Goal: Download file/media

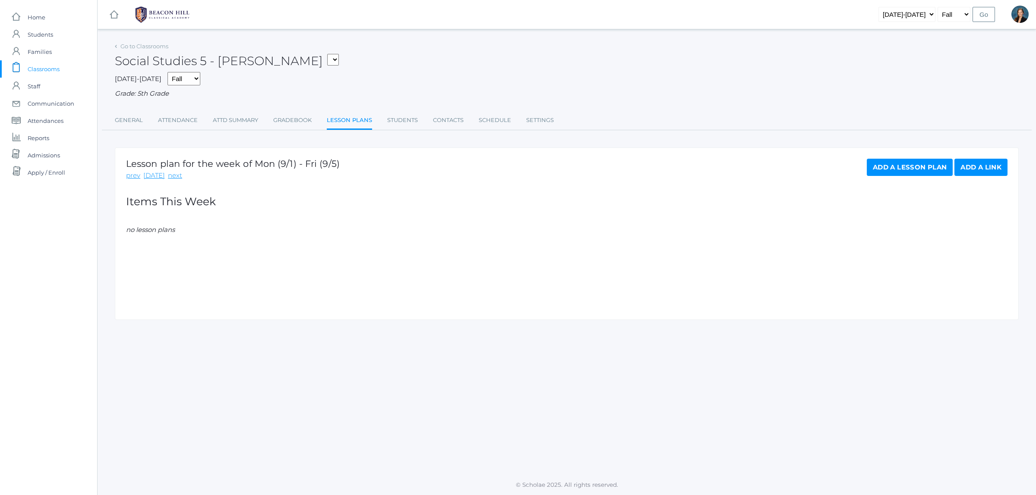
click at [327, 60] on select "01LA - First Grade Barber 05LATIN - Latin 5 Salazar 05MATH - Mathematics 5 Sala…" at bounding box center [333, 60] width 12 height 12
select select "1990"
click at [327, 54] on select "01LA - First Grade Barber 05LATIN - Latin 5 Salazar 05MATH - Mathematics 5 Sala…" at bounding box center [333, 60] width 12 height 12
click at [350, 124] on link "Lesson Plans" at bounding box center [349, 121] width 45 height 19
click at [211, 245] on link "Week_1_Grammar_1_Hybrid_plans.pdf" at bounding box center [196, 246] width 123 height 8
